Goal: Task Accomplishment & Management: Manage account settings

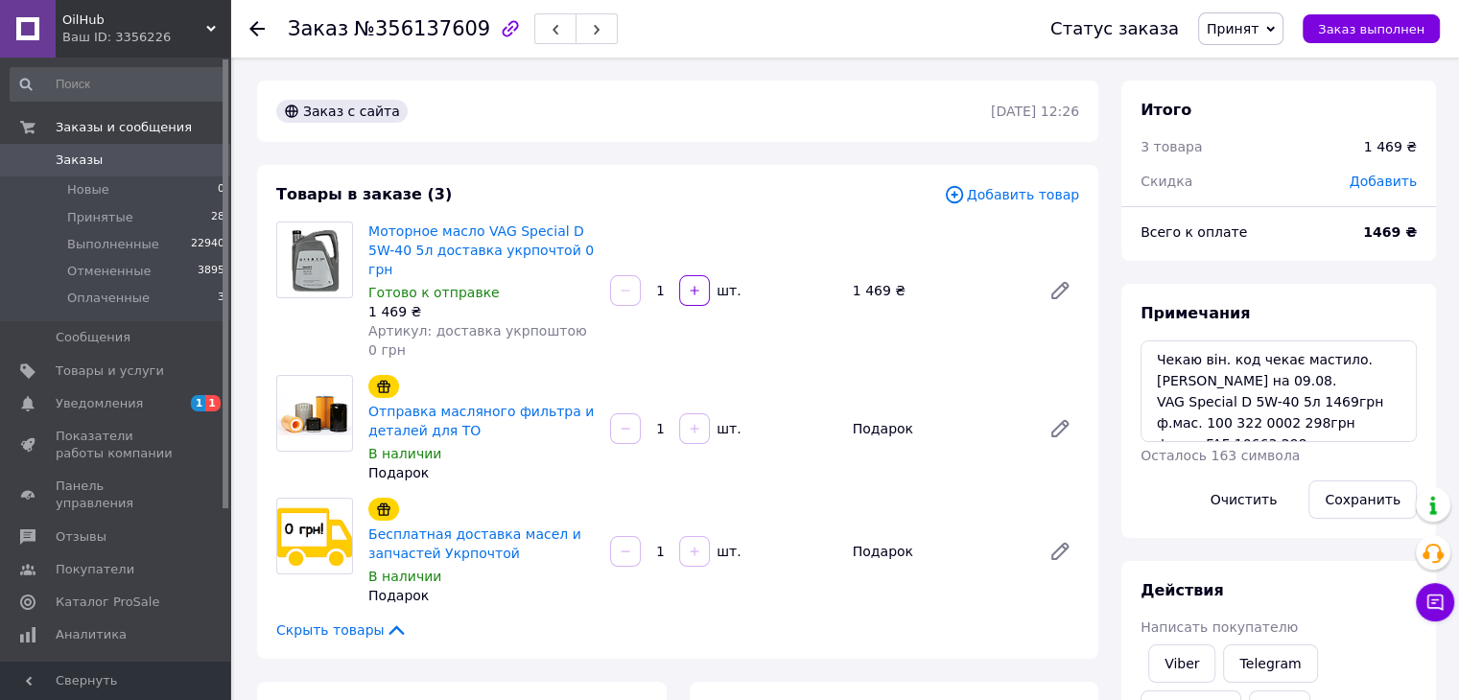
click at [679, 218] on div "Моторное масло VAG Special D 5W-40 5л доставка укрпочтой 0 грн Готово к отправк…" at bounding box center [724, 291] width 726 height 146
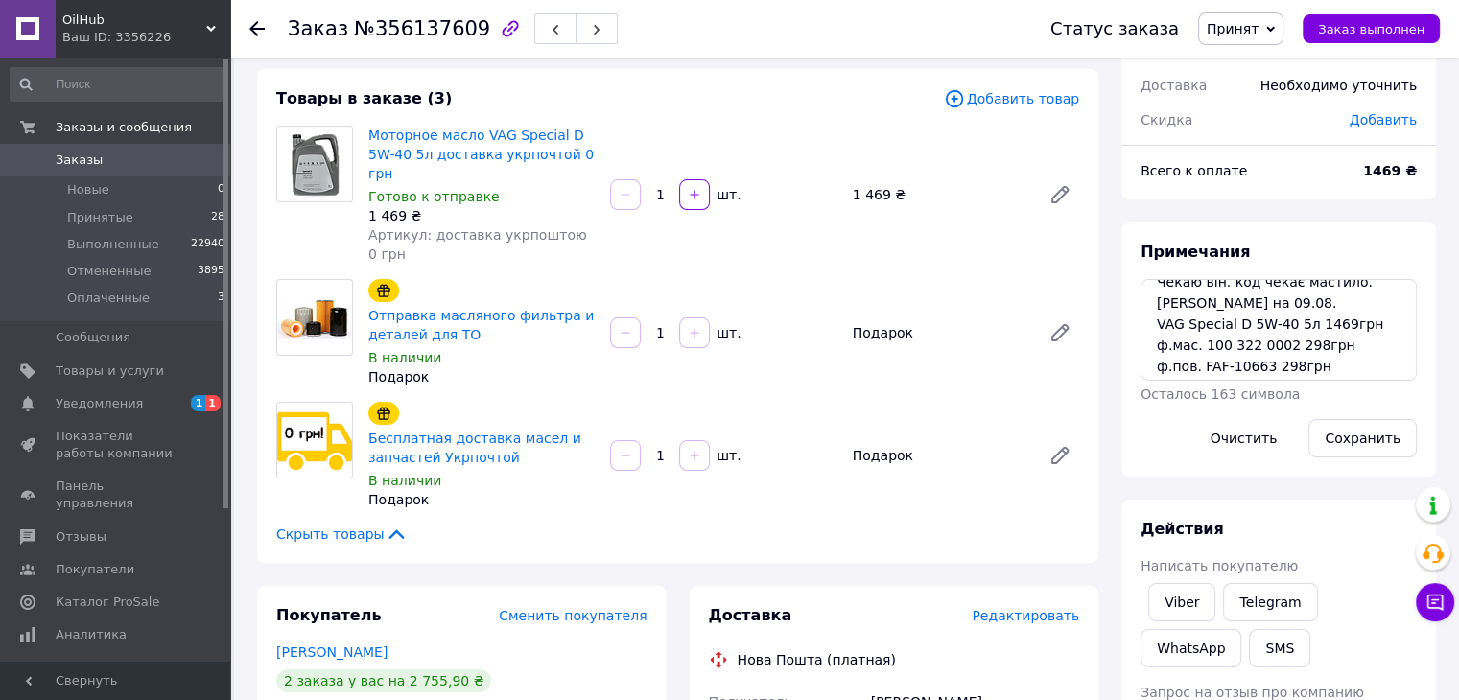
scroll to position [20, 0]
drag, startPoint x: 1197, startPoint y: 343, endPoint x: 1276, endPoint y: 335, distance: 79.1
click at [1276, 335] on textarea "Чекаю він. код чекає мастило. [PERSON_NAME] на 09.08. VAG Special D 5W-40 5л 14…" at bounding box center [1279, 330] width 276 height 102
click at [111, 401] on span "Уведомления" at bounding box center [99, 403] width 87 height 17
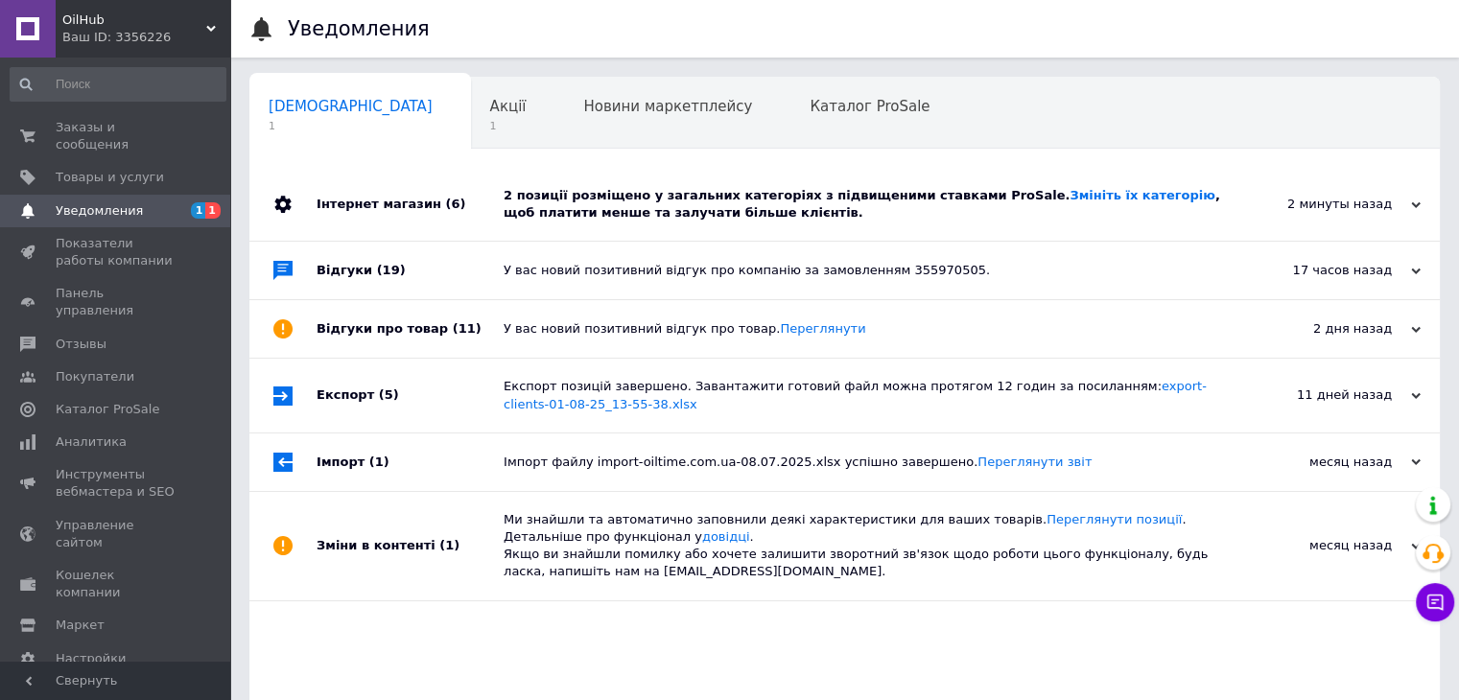
click at [493, 197] on div "Інтернет магазин (6)" at bounding box center [410, 204] width 187 height 73
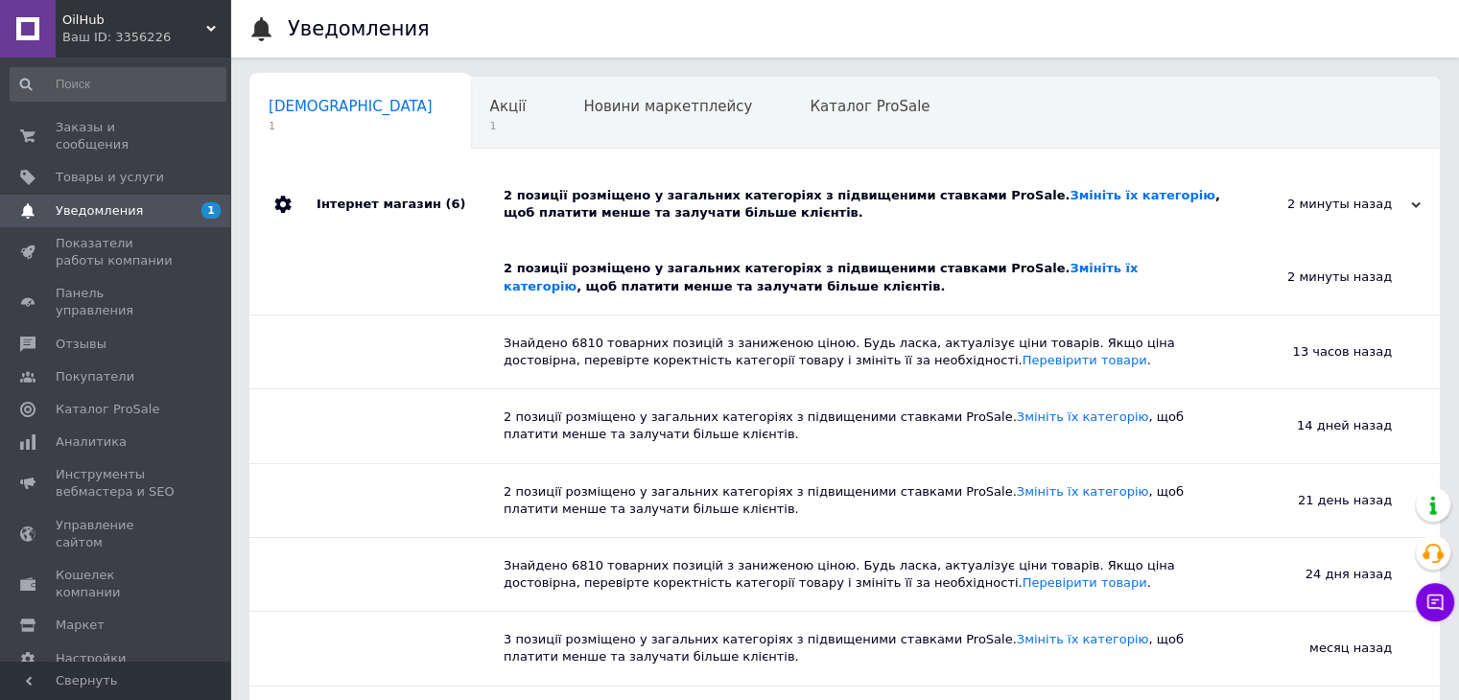
click at [486, 198] on div "Інтернет магазин (6)" at bounding box center [410, 204] width 187 height 73
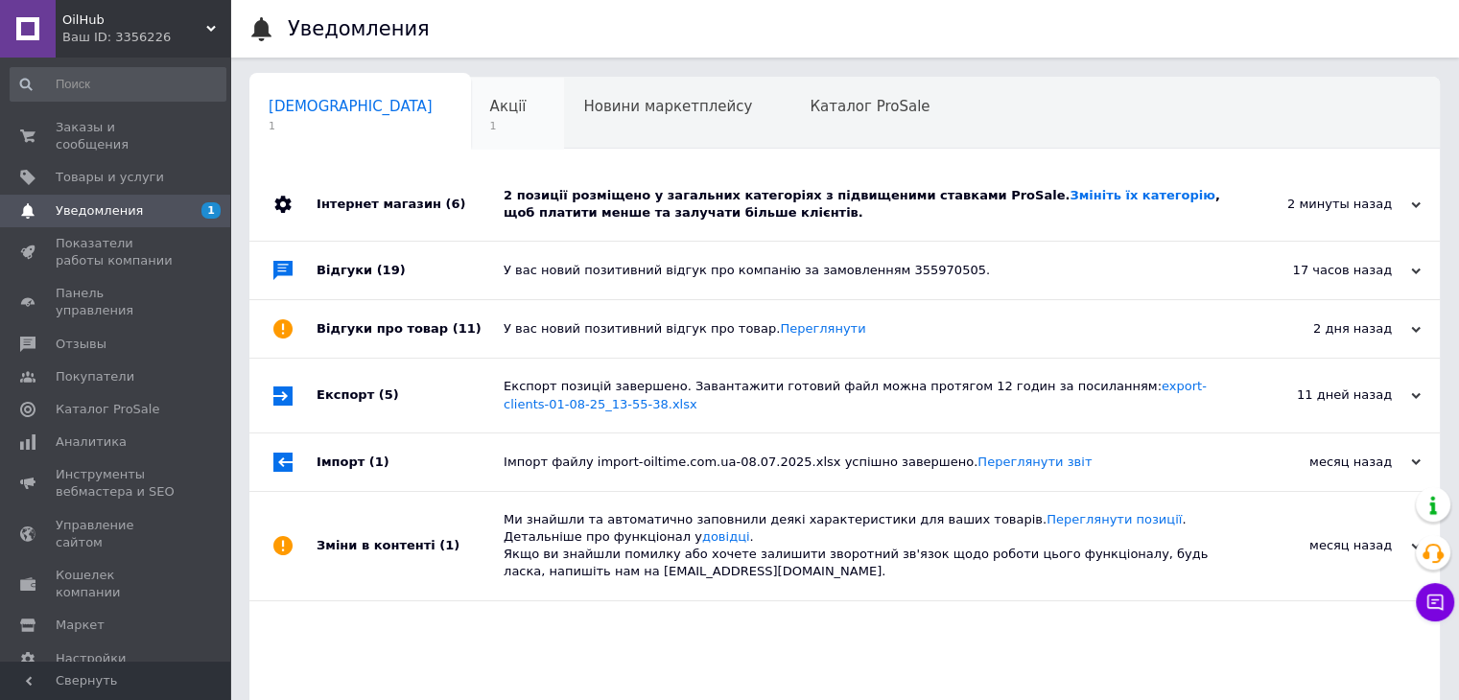
click at [471, 122] on div "Акції 1" at bounding box center [518, 114] width 94 height 73
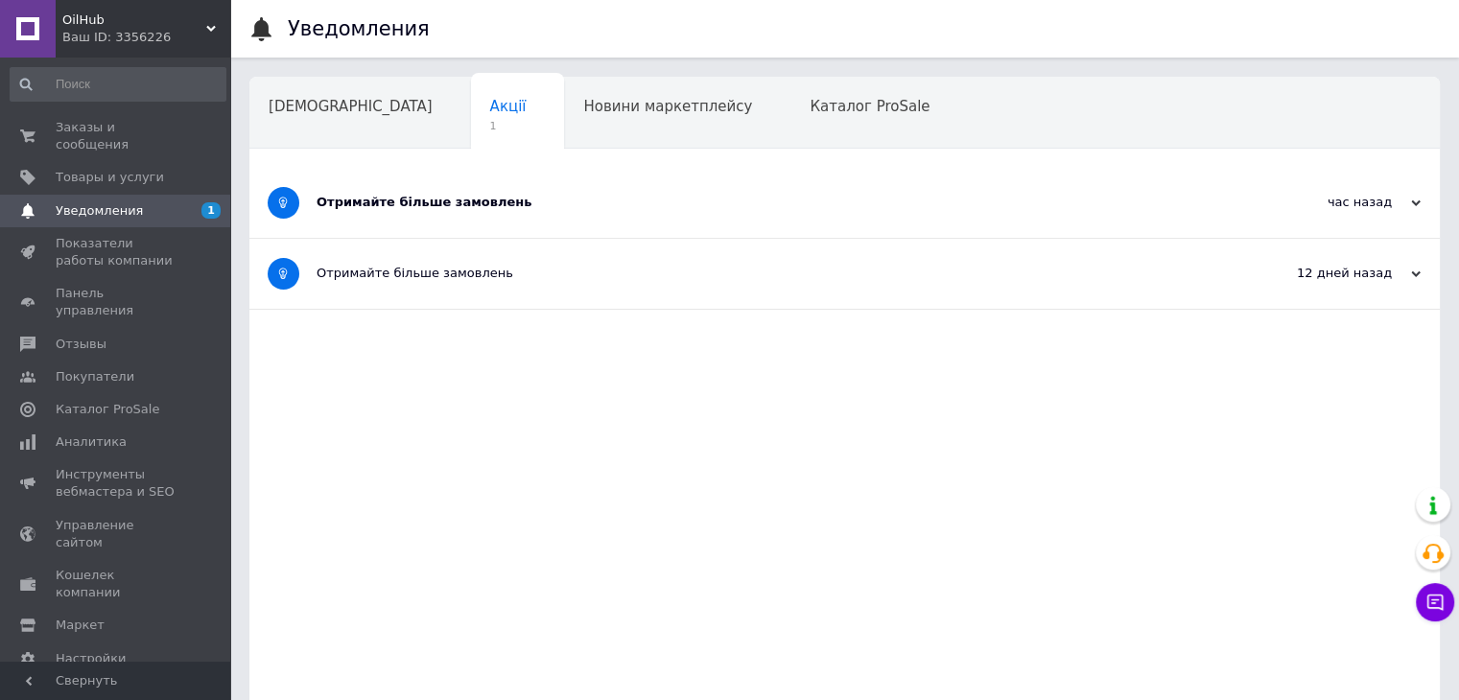
click at [428, 201] on div "Отримайте більше замовлень" at bounding box center [773, 202] width 912 height 17
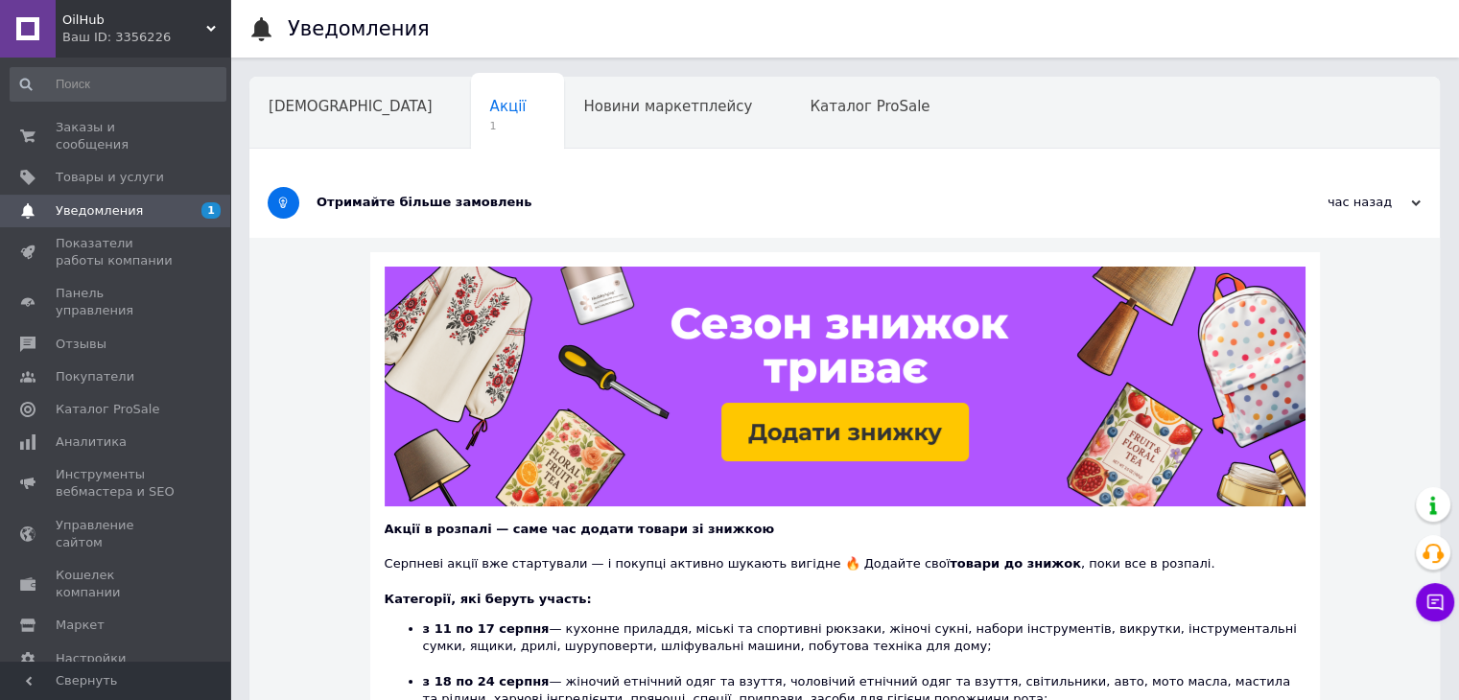
click at [411, 203] on div "Отримайте більше замовлень" at bounding box center [773, 202] width 912 height 17
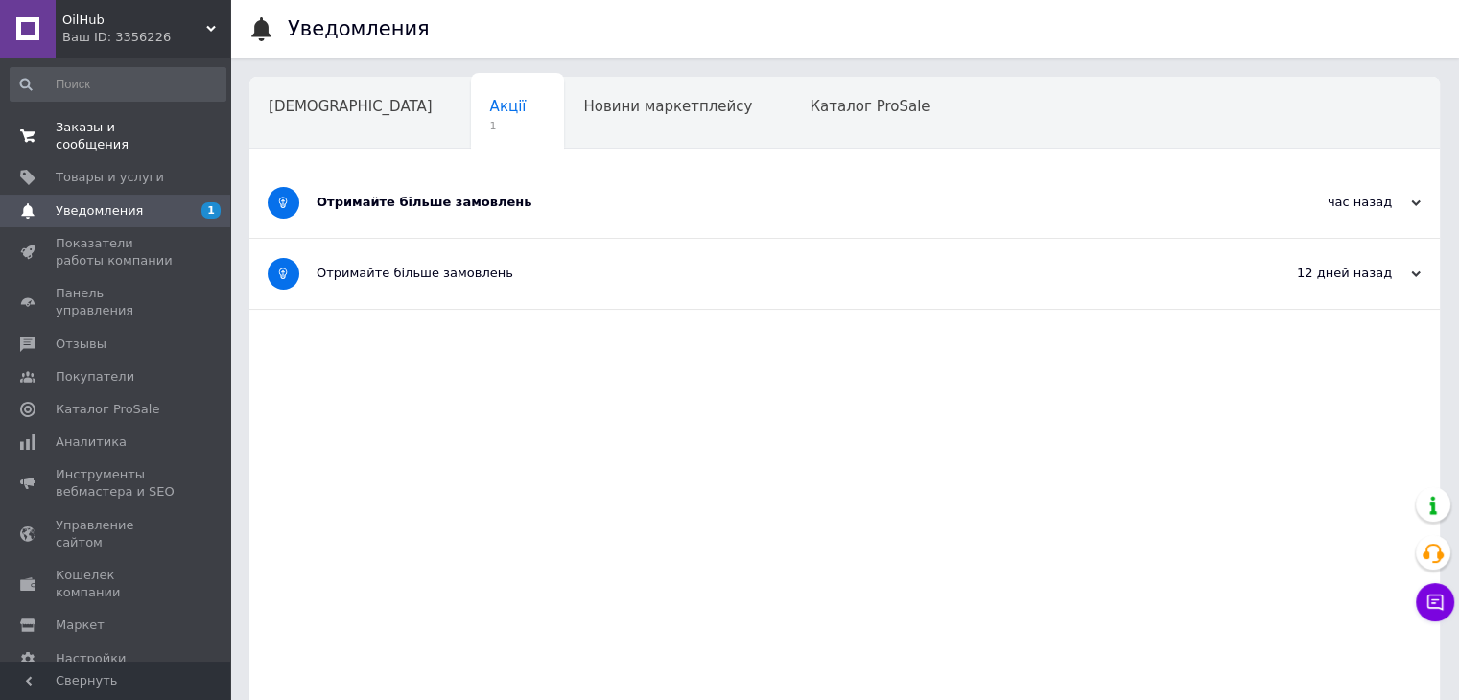
click at [71, 131] on span "Заказы и сообщения" at bounding box center [117, 136] width 122 height 35
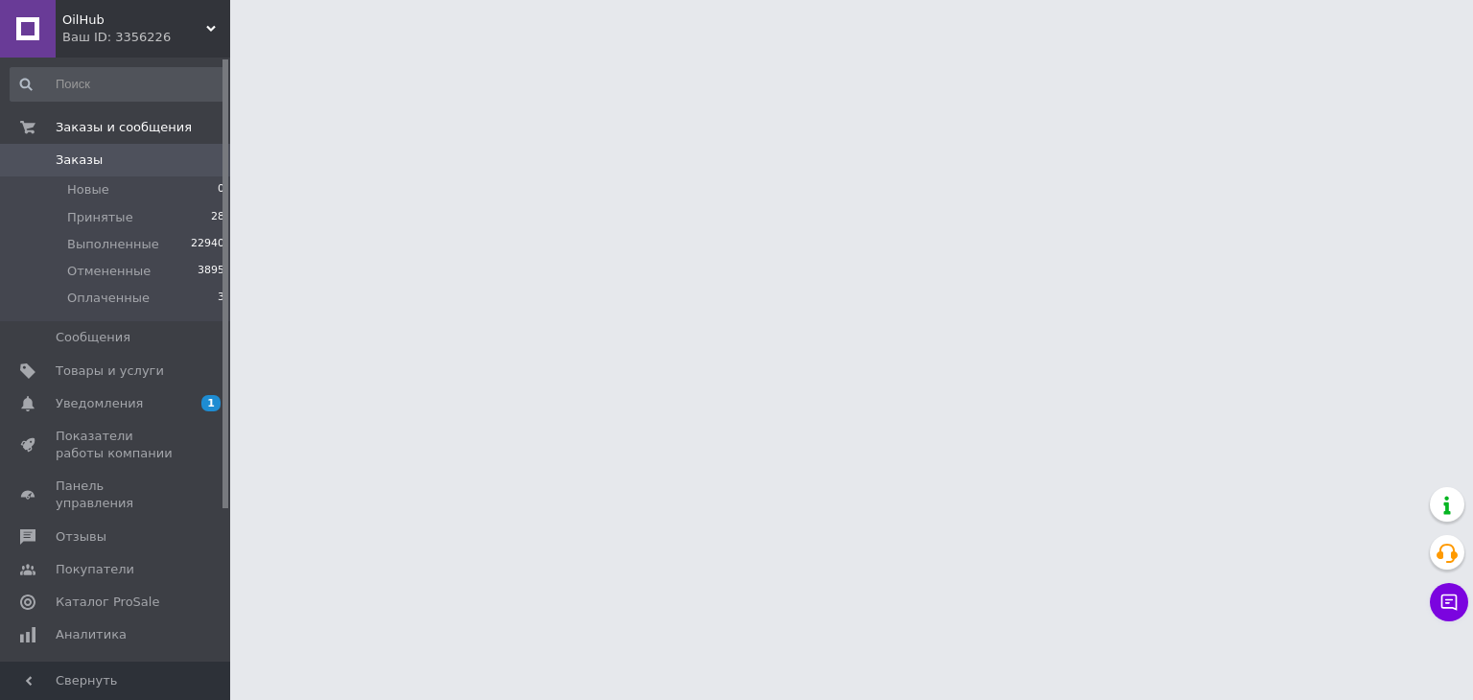
click at [79, 156] on span "Заказы" at bounding box center [79, 160] width 47 height 17
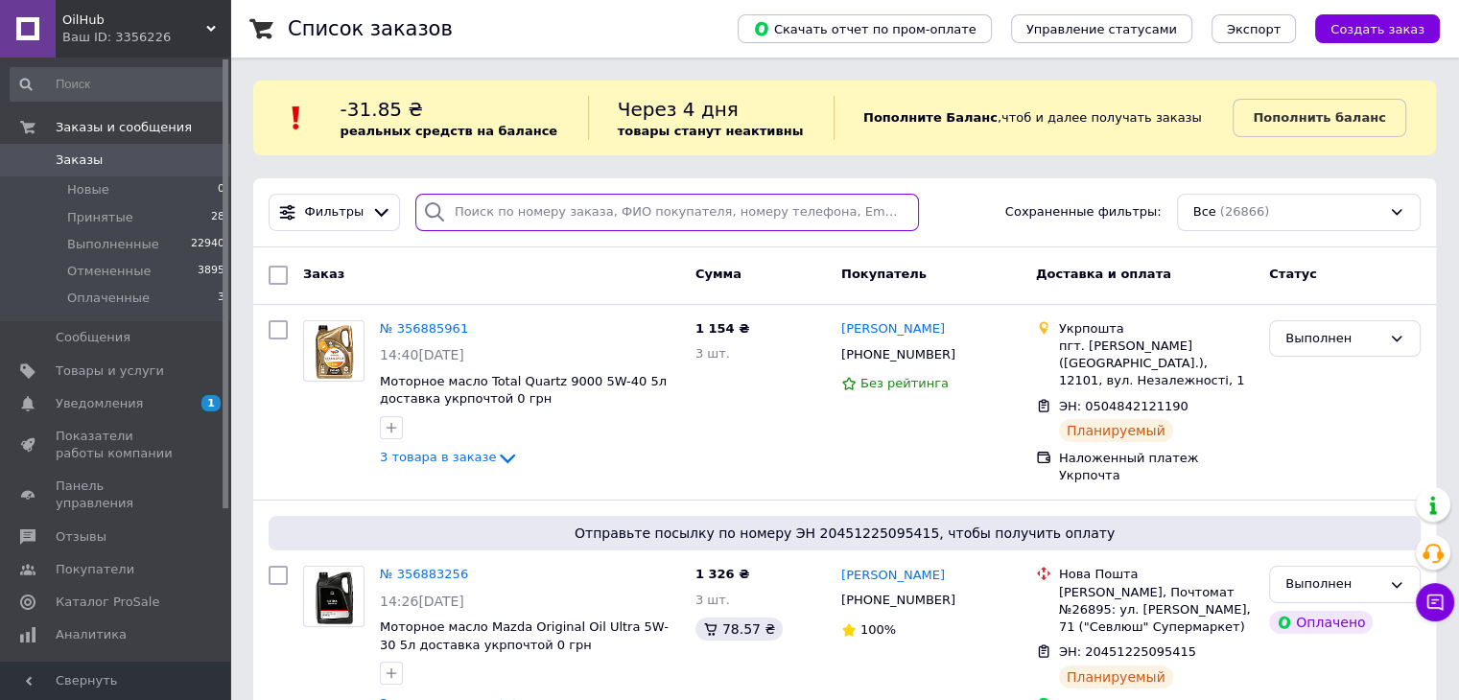
click at [465, 218] on input "search" at bounding box center [667, 212] width 504 height 37
paste input "0680879108"
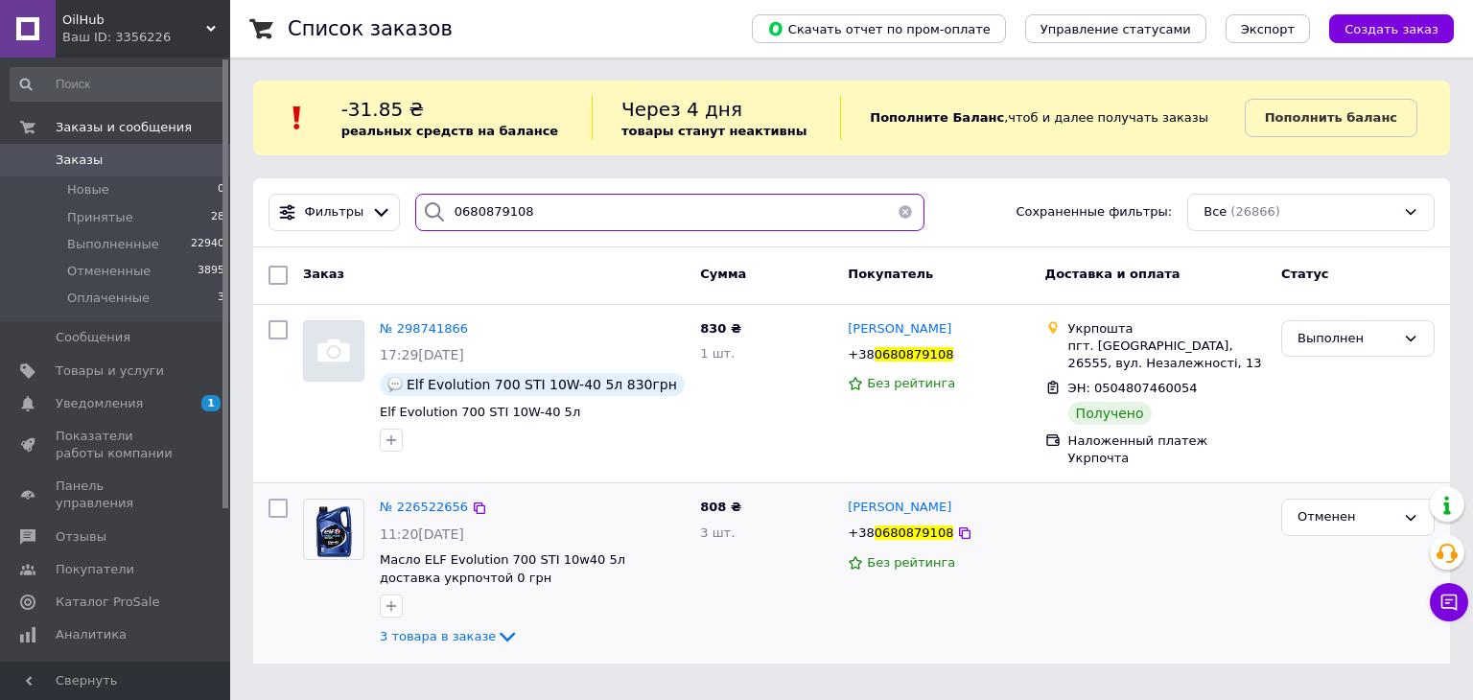
type input "0680879108"
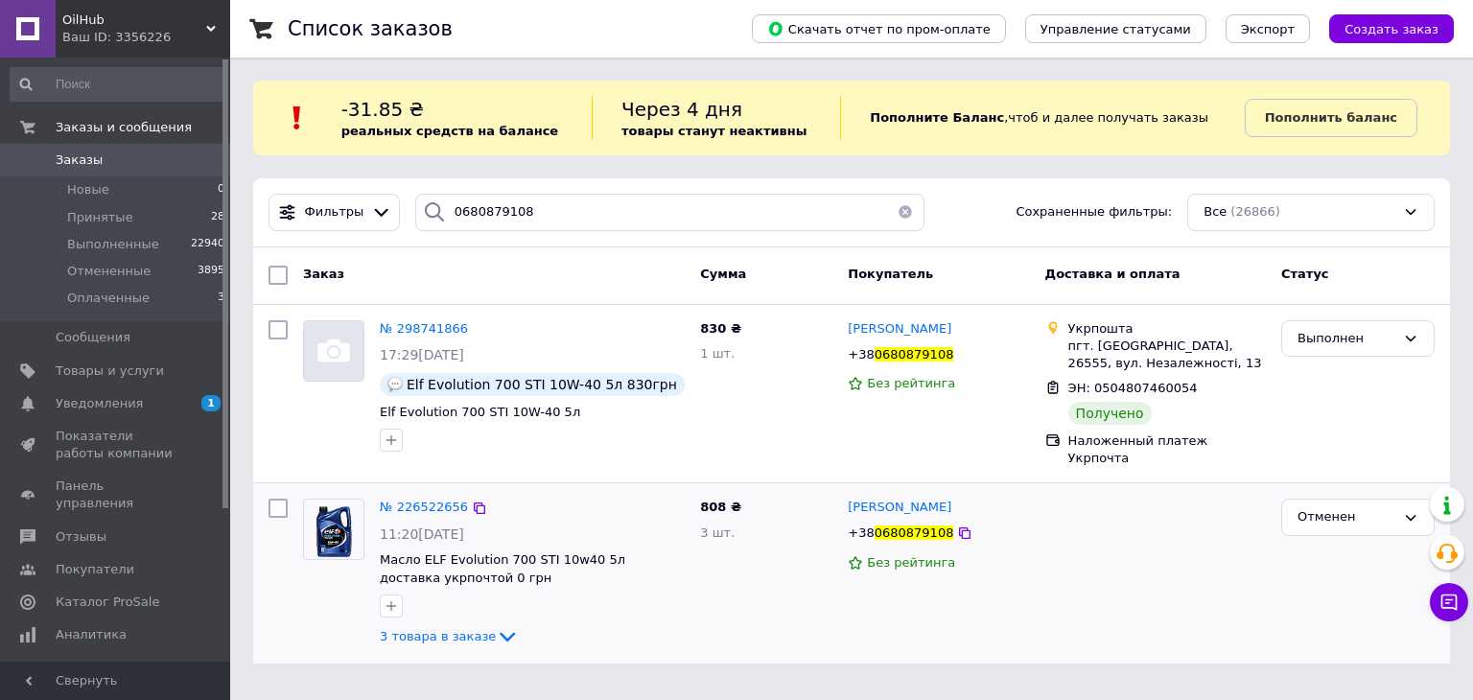
click at [426, 497] on div "№ 226522656" at bounding box center [424, 508] width 92 height 22
click at [426, 500] on span "№ 226522656" at bounding box center [424, 507] width 88 height 14
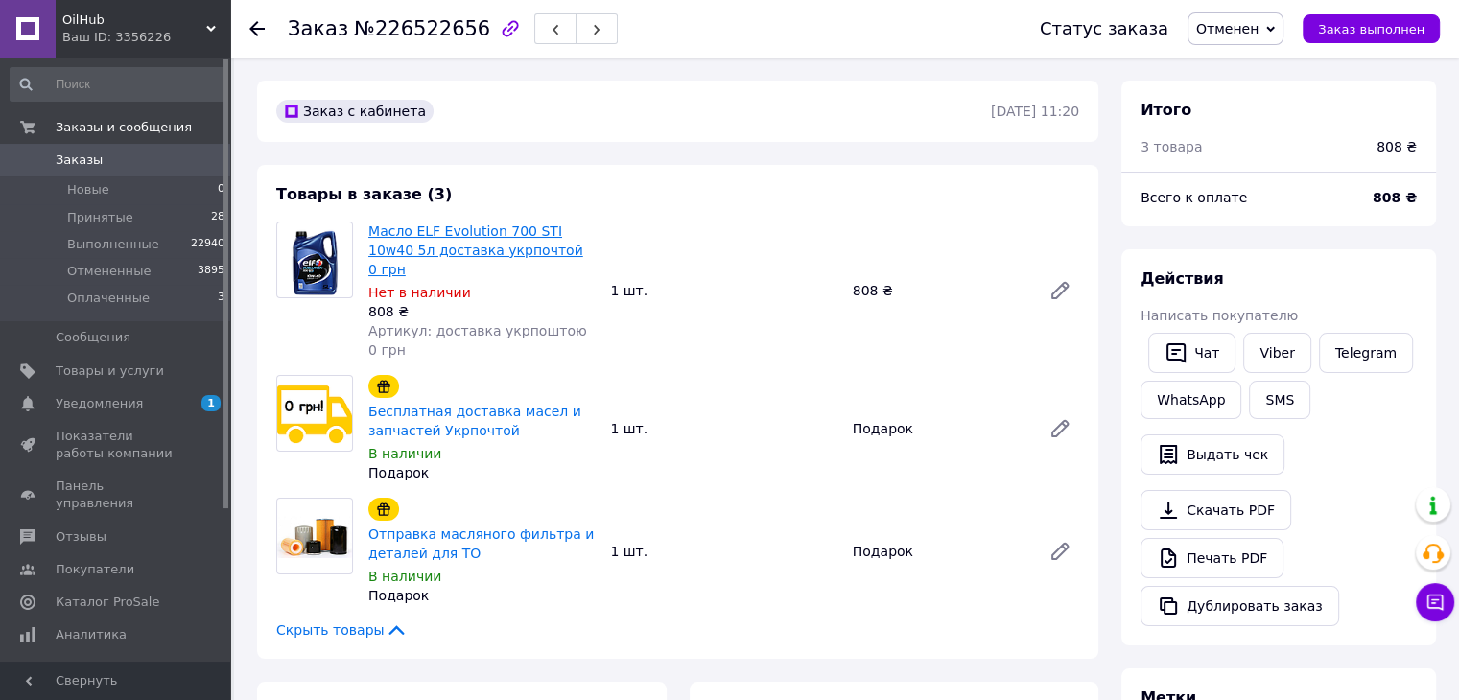
click at [459, 244] on link "Масло ELF Evolution 700 STI 10w40 5л доставка укрпочтой 0 грн" at bounding box center [475, 251] width 215 height 54
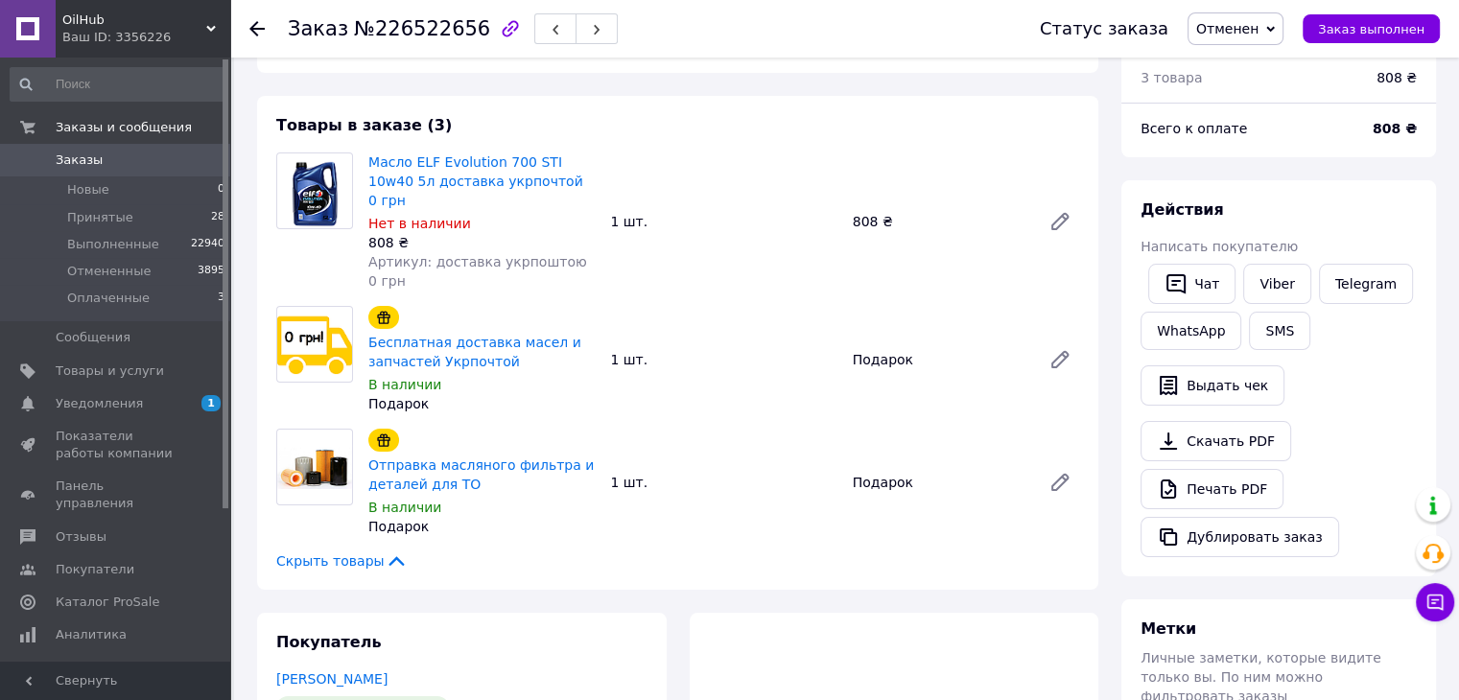
scroll to position [39, 0]
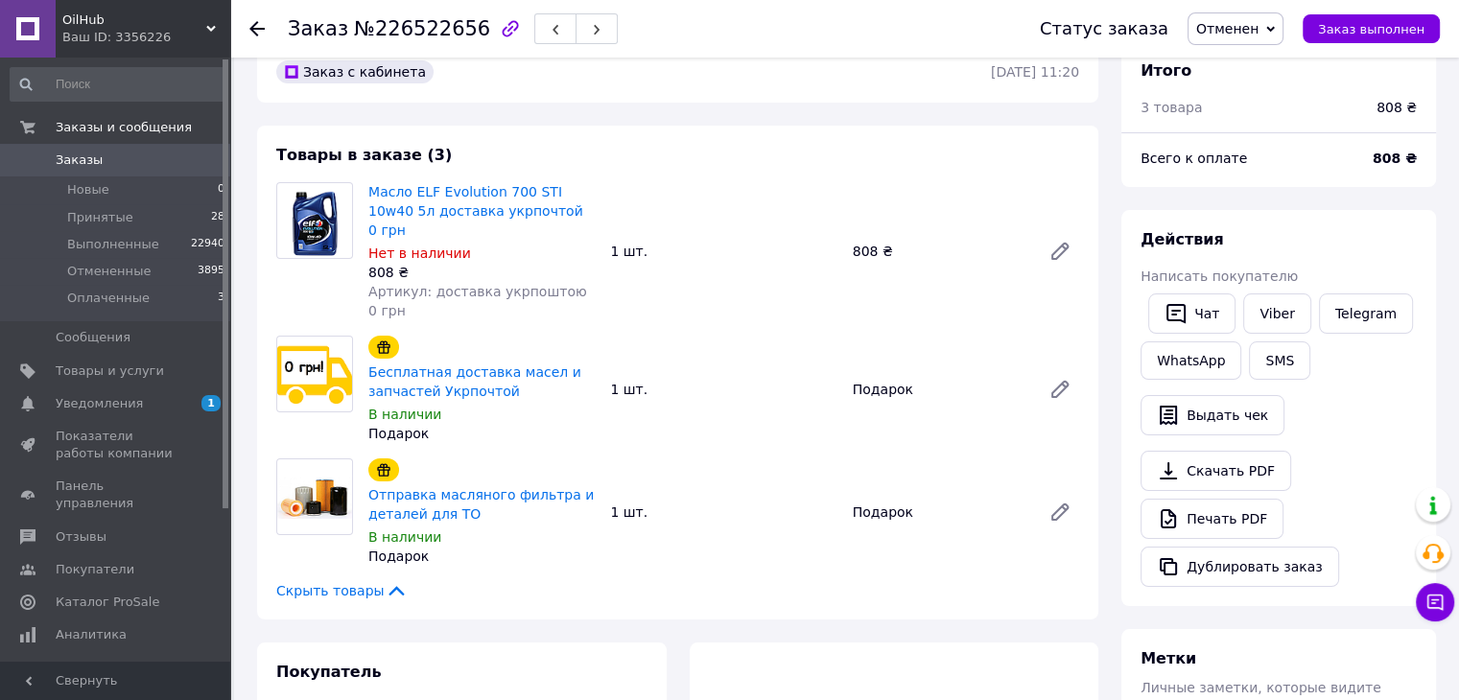
click at [73, 156] on span "Заказы" at bounding box center [79, 160] width 47 height 17
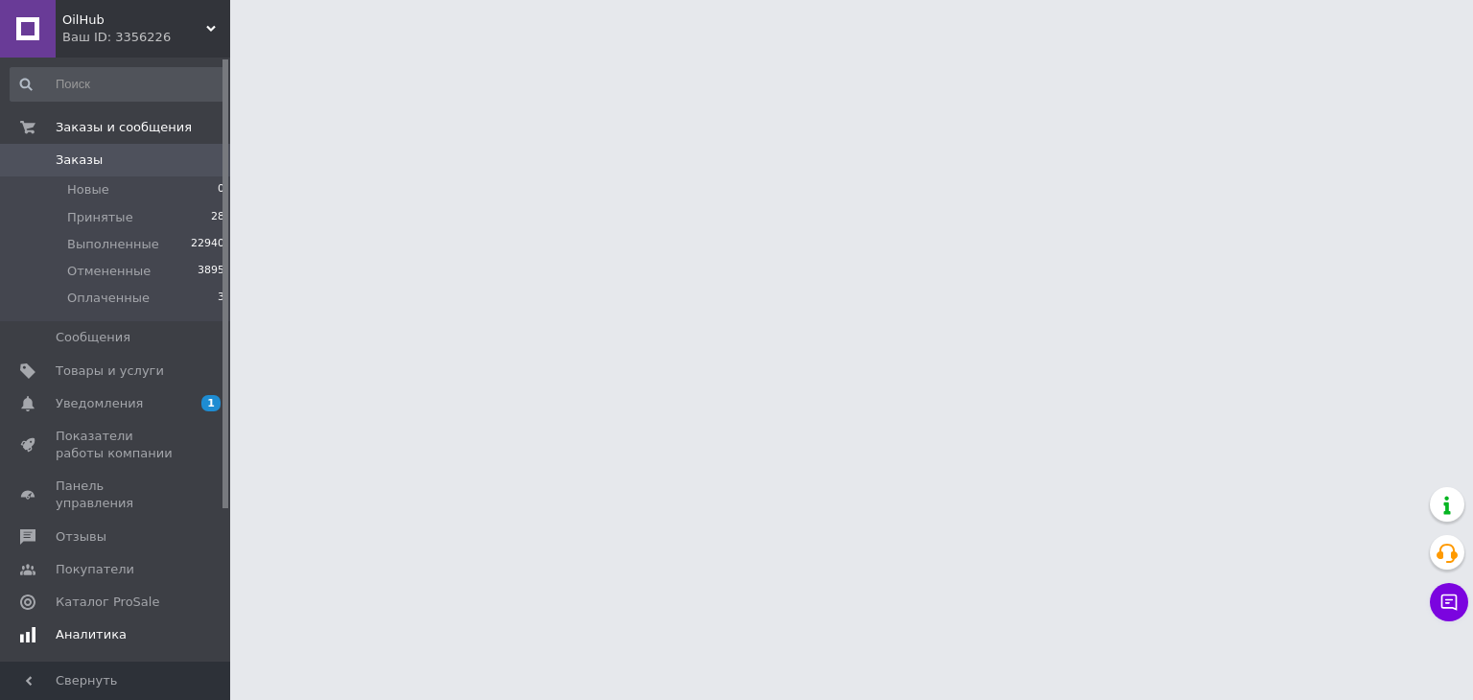
click at [114, 402] on span "Уведомления" at bounding box center [99, 403] width 87 height 17
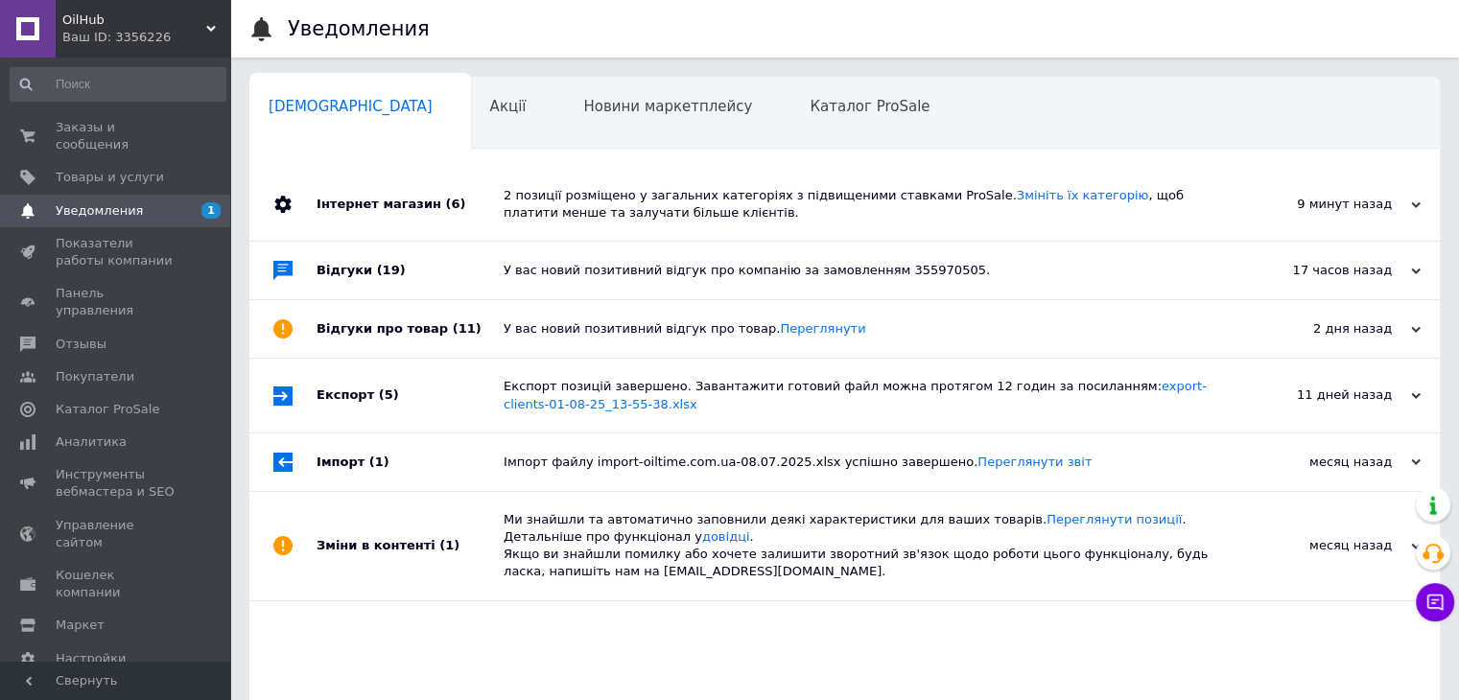
click at [404, 202] on div "Інтернет магазин (6)" at bounding box center [410, 204] width 187 height 73
click at [583, 112] on span "Новини маркетплейсу" at bounding box center [667, 106] width 169 height 17
click at [471, 116] on div "Акції 0" at bounding box center [518, 114] width 94 height 73
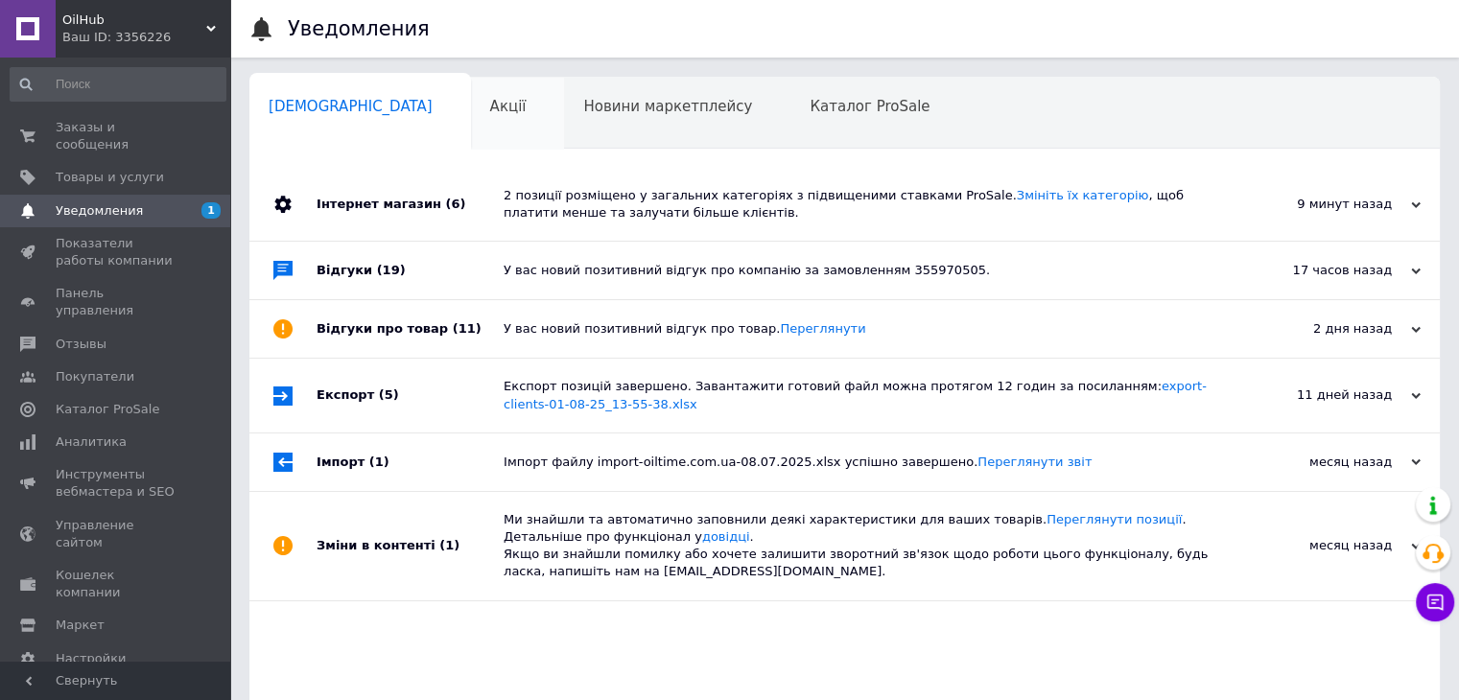
click at [490, 106] on span "Акції" at bounding box center [508, 106] width 36 height 17
click at [583, 108] on span "Новини маркетплейсу" at bounding box center [667, 106] width 169 height 17
click at [110, 123] on span "Заказы и сообщения" at bounding box center [117, 136] width 122 height 35
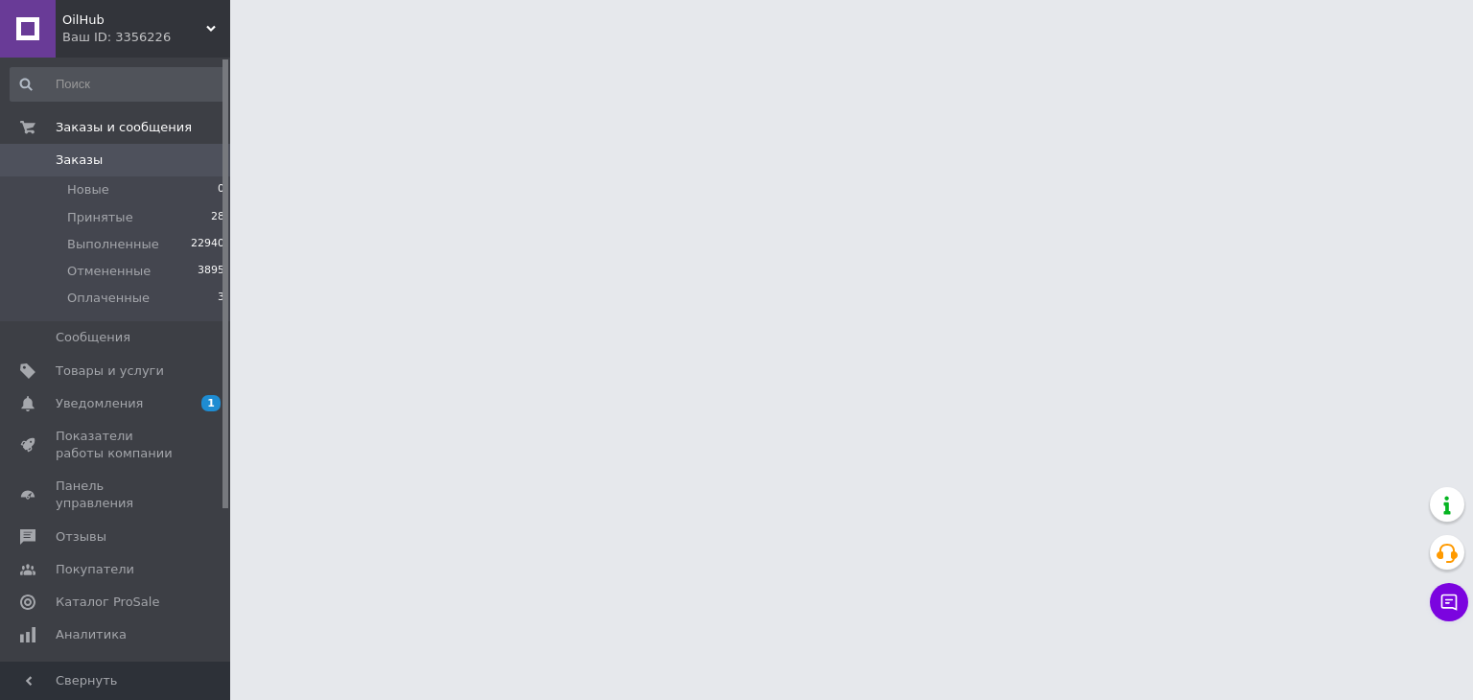
click at [88, 166] on span "Заказы" at bounding box center [79, 160] width 47 height 17
